Goal: Task Accomplishment & Management: Manage account settings

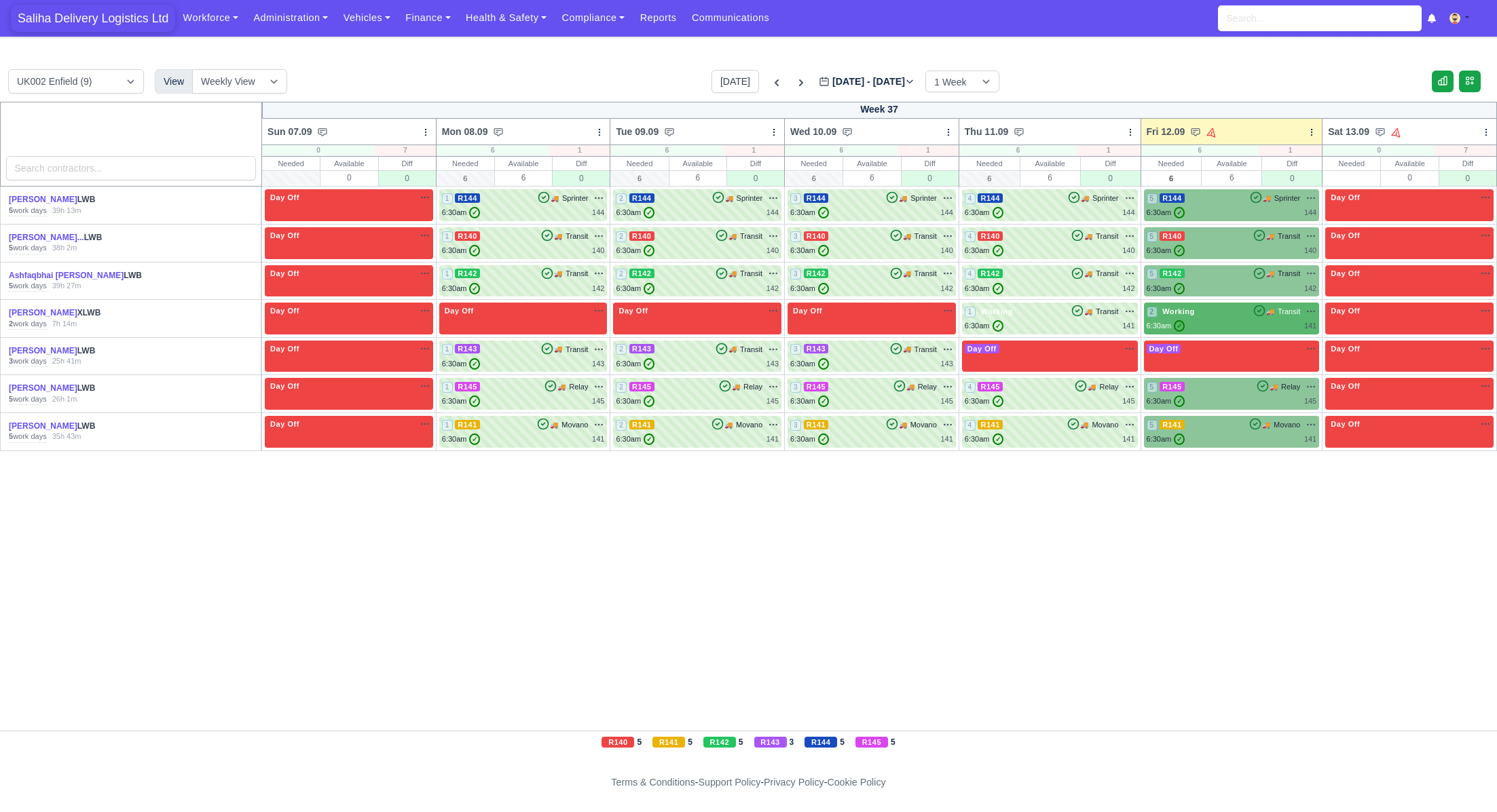
drag, startPoint x: 89, startPoint y: 23, endPoint x: 110, endPoint y: 4, distance: 28.3
click at [89, 23] on span "Saliha Delivery Logistics Ltd" at bounding box center [93, 18] width 164 height 27
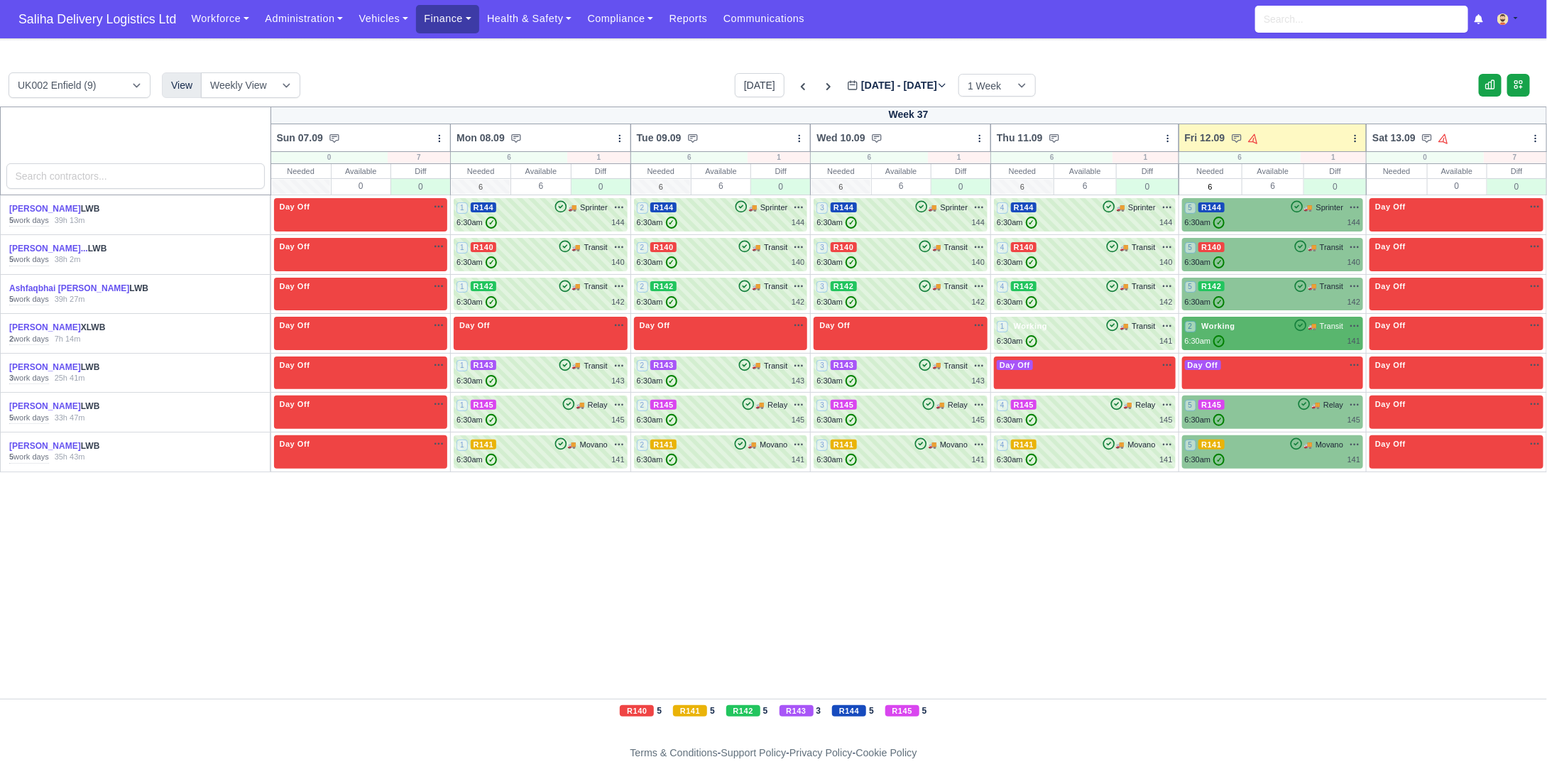
drag, startPoint x: 435, startPoint y: 24, endPoint x: 449, endPoint y: 33, distance: 16.6
click at [436, 24] on link "Finance" at bounding box center [447, 19] width 63 height 28
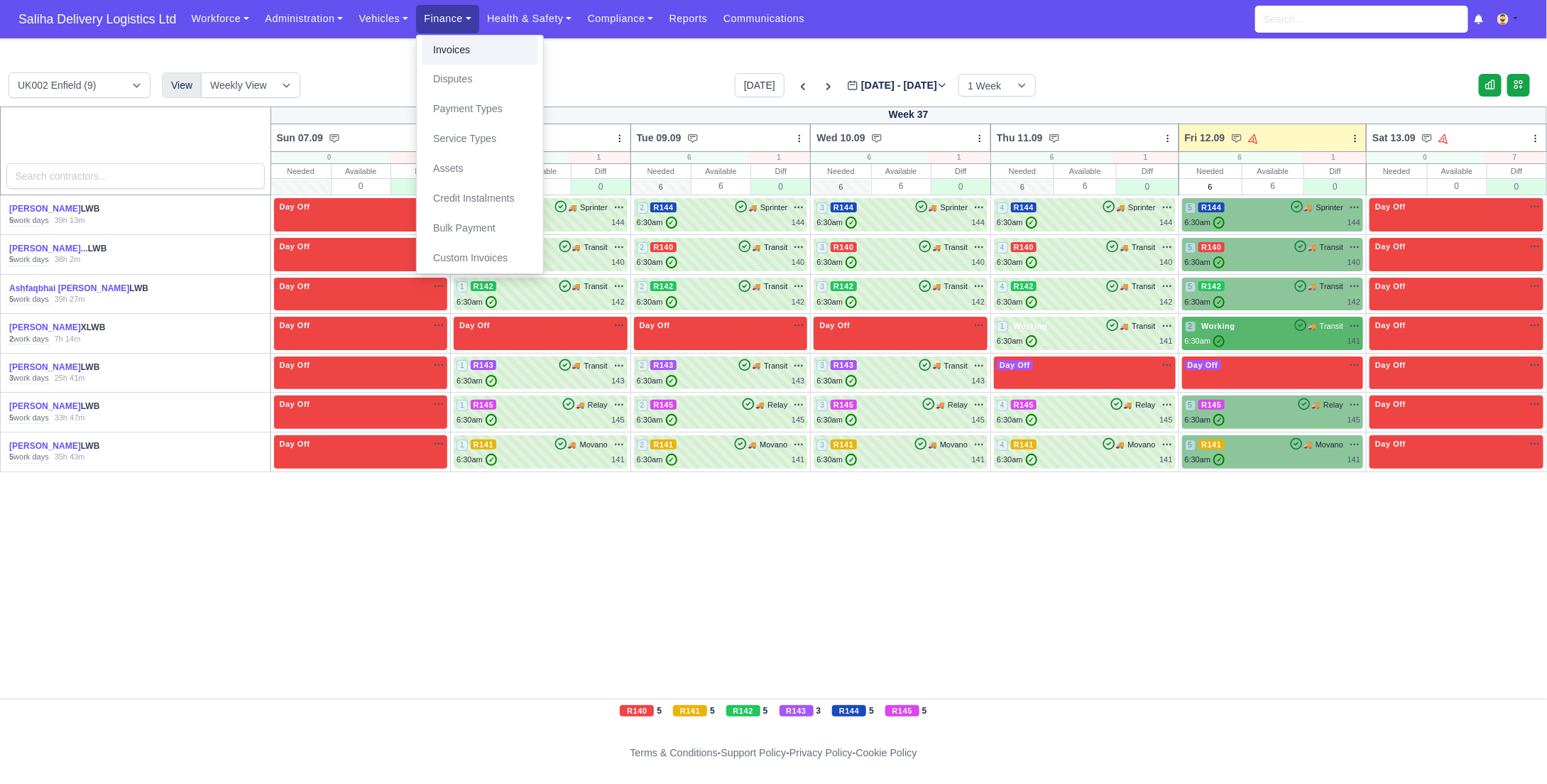
click at [456, 50] on link "Invoices" at bounding box center [480, 50] width 115 height 30
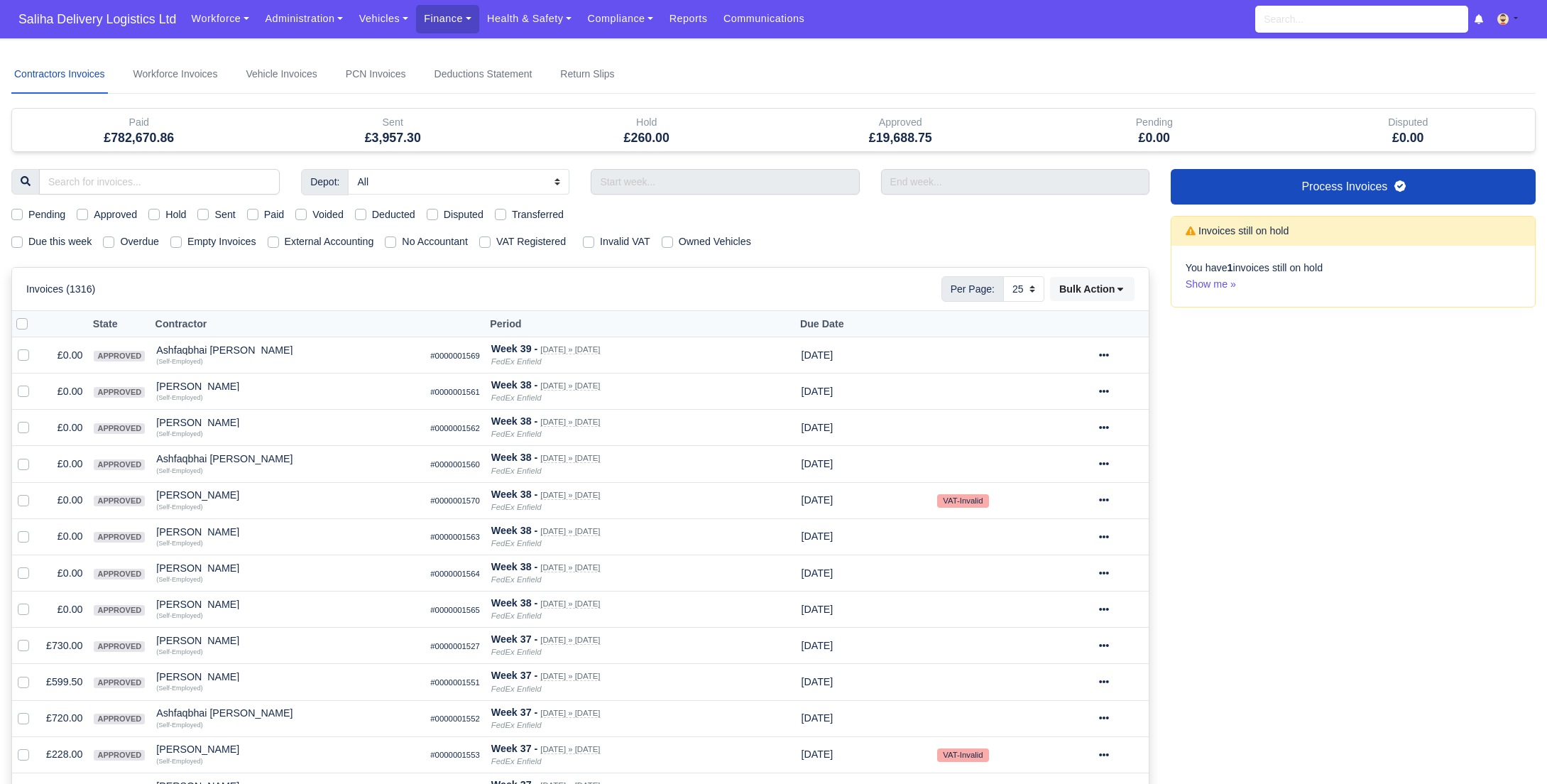
select select "25"
click at [214, 209] on label "Sent" at bounding box center [224, 215] width 21 height 16
click at [206, 209] on input "Sent" at bounding box center [203, 212] width 11 height 11
checkbox input "true"
